Goal: Check status: Check status

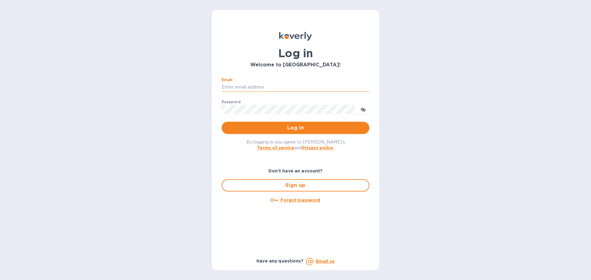
click at [261, 83] on input "Email" at bounding box center [296, 87] width 148 height 9
type input "[EMAIL_ADDRESS][DOMAIN_NAME]"
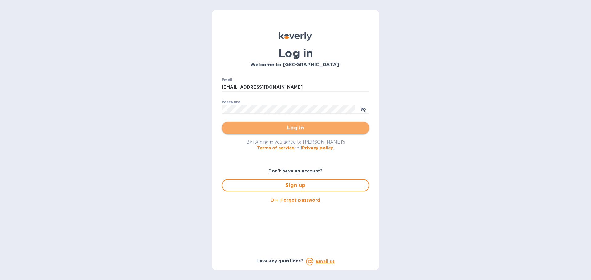
click at [281, 126] on span "Log in" at bounding box center [296, 127] width 138 height 7
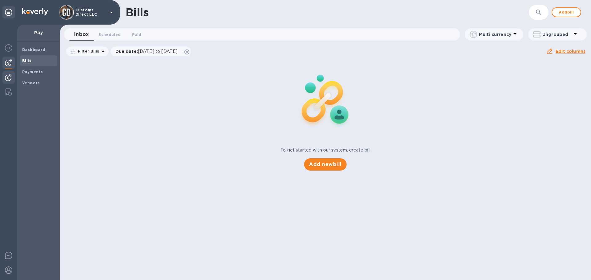
click at [10, 76] on img at bounding box center [8, 77] width 7 height 7
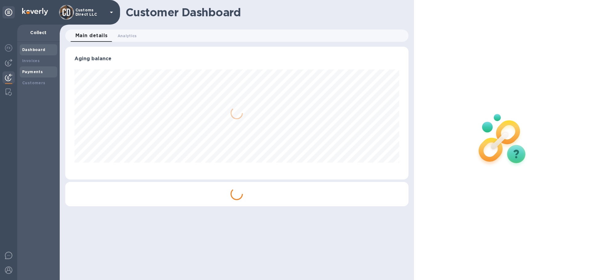
scroll to position [133, 343]
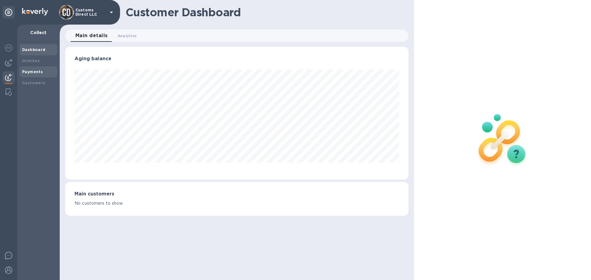
click at [25, 73] on b "Payments" at bounding box center [32, 72] width 21 height 5
